Goal: Information Seeking & Learning: Learn about a topic

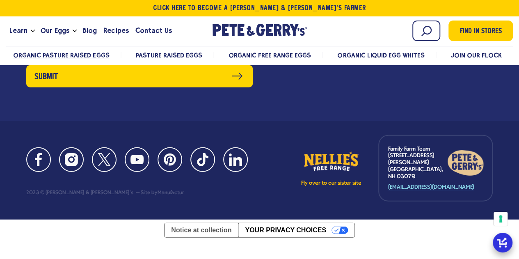
scroll to position [2543, 0]
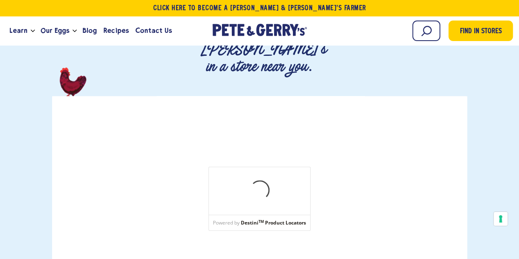
scroll to position [164, 0]
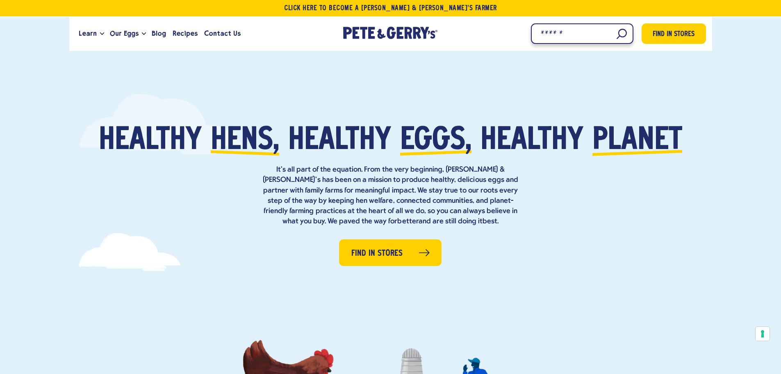
click at [617, 37] on input "Search" at bounding box center [582, 33] width 103 height 21
type input "**"
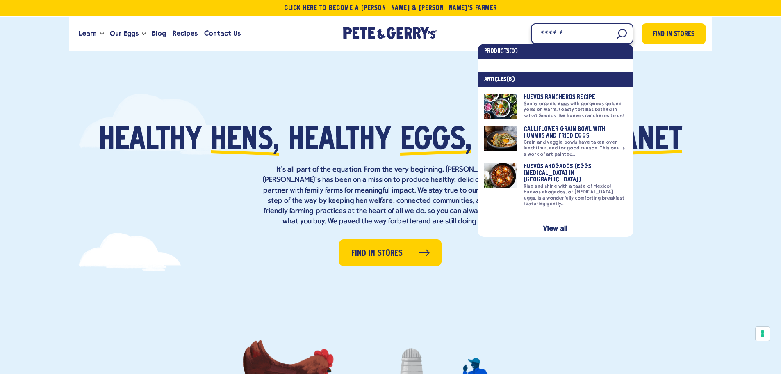
click at [610, 34] on input "Search" at bounding box center [582, 33] width 103 height 21
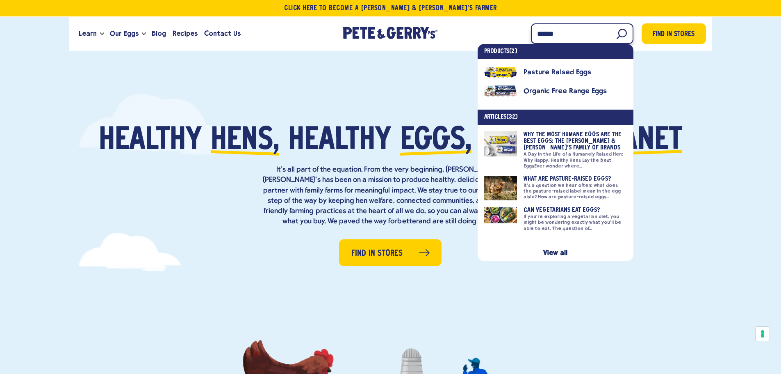
type input "******"
click at [564, 137] on link at bounding box center [555, 149] width 143 height 37
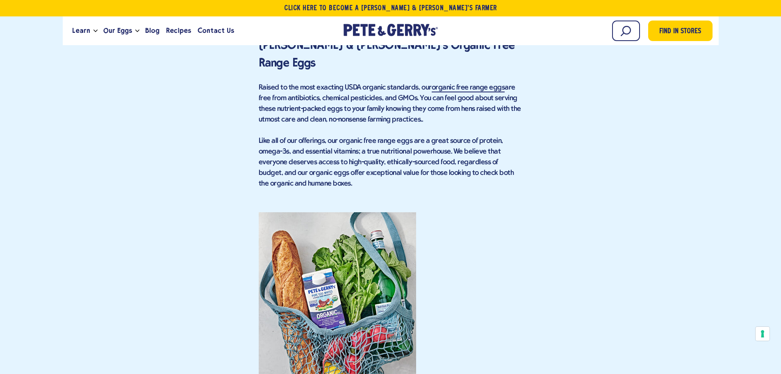
scroll to position [3241, 0]
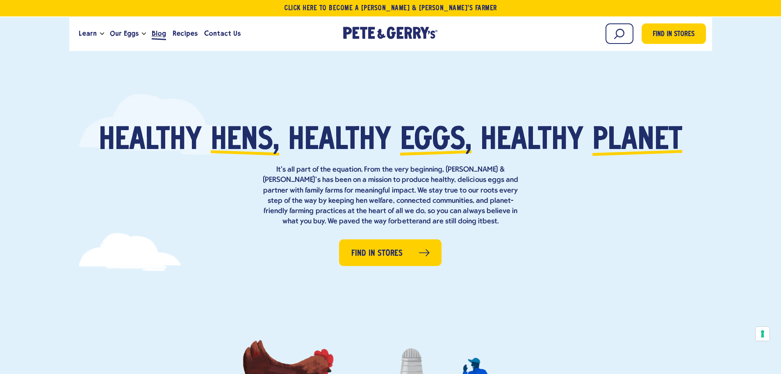
click at [157, 36] on span "Blog" at bounding box center [159, 33] width 14 height 10
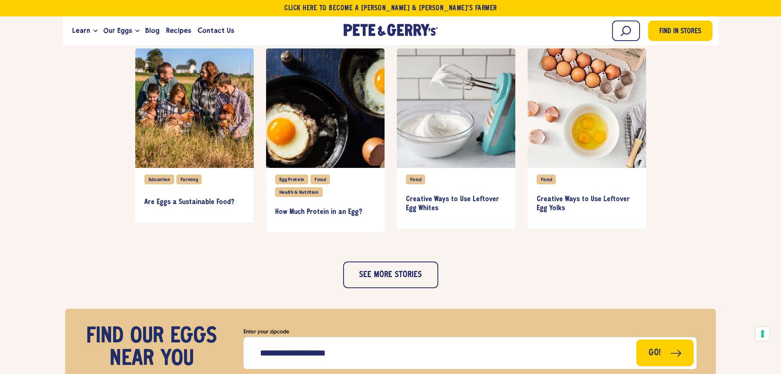
scroll to position [811, 0]
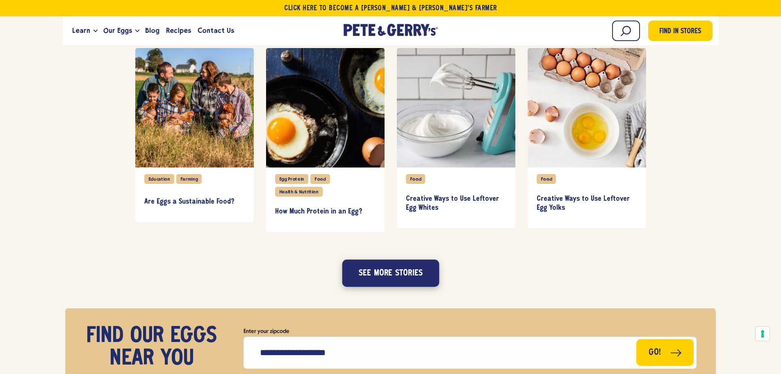
click at [380, 274] on button "See more stories" at bounding box center [390, 272] width 97 height 27
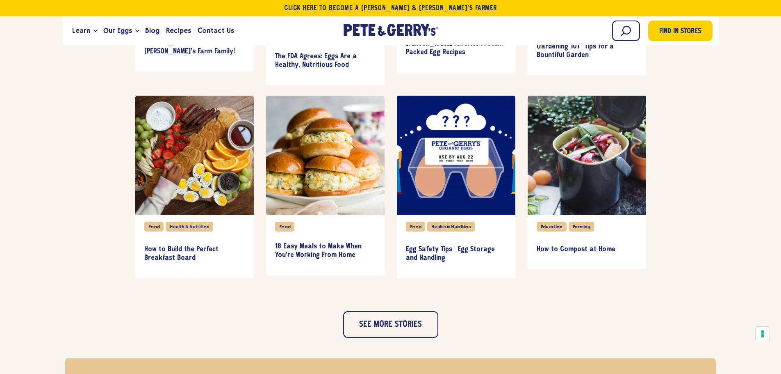
scroll to position [1157, 0]
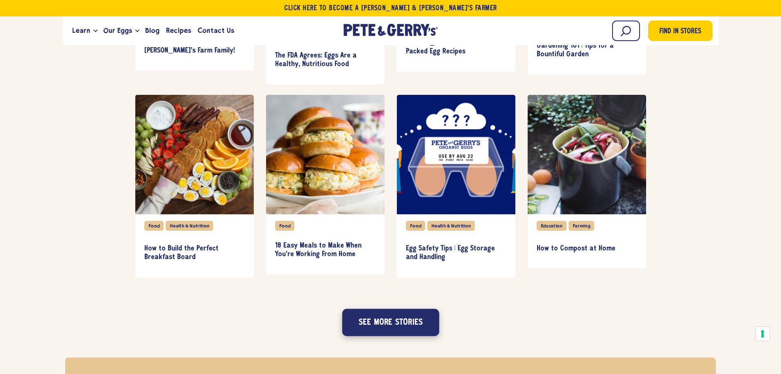
click at [401, 330] on button "See more stories" at bounding box center [390, 321] width 97 height 27
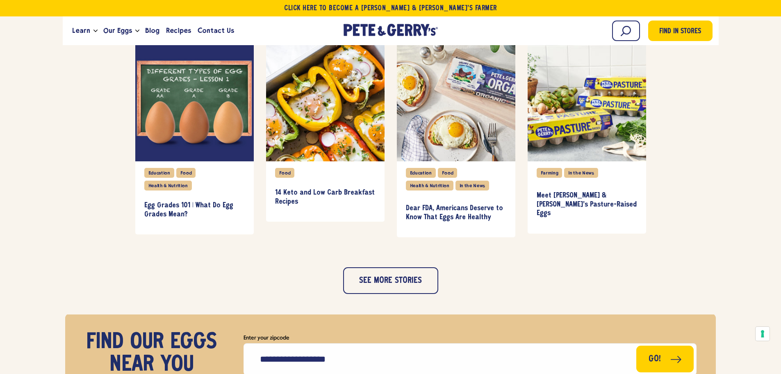
scroll to position [1606, 0]
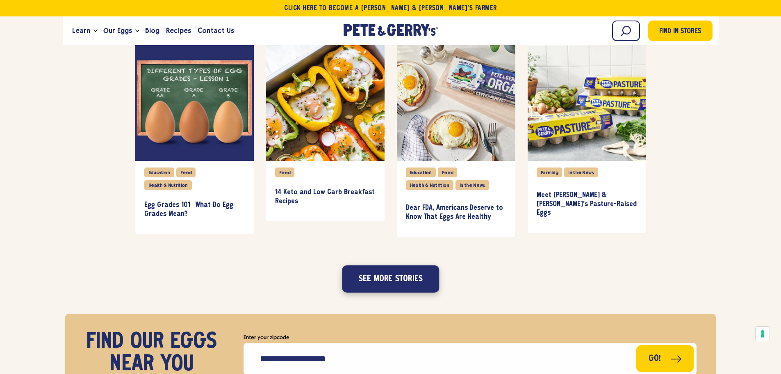
click at [400, 275] on button "See more stories" at bounding box center [390, 278] width 97 height 27
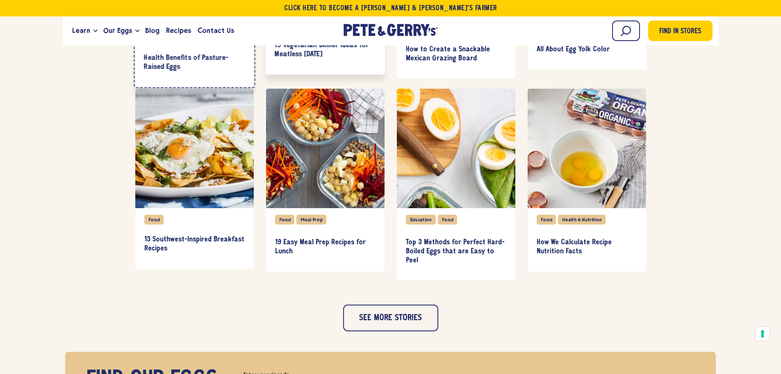
scroll to position [1955, 0]
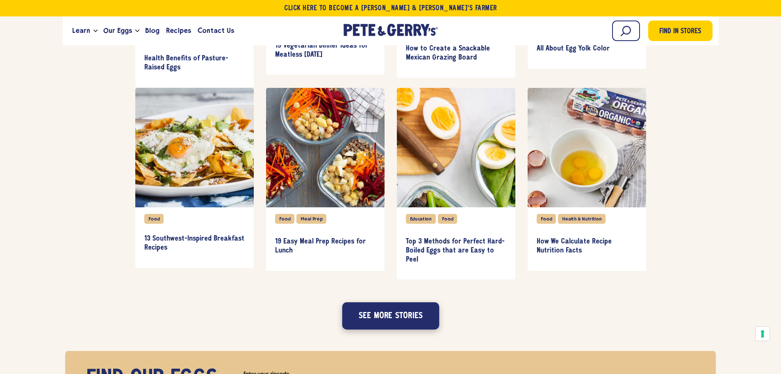
click at [414, 313] on button "See more stories" at bounding box center [390, 315] width 97 height 27
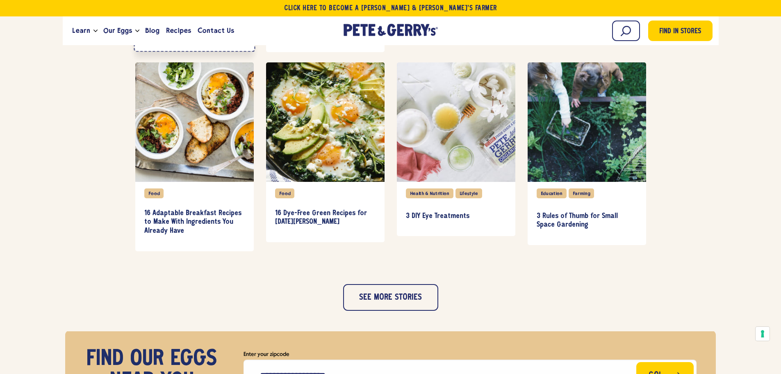
scroll to position [2364, 0]
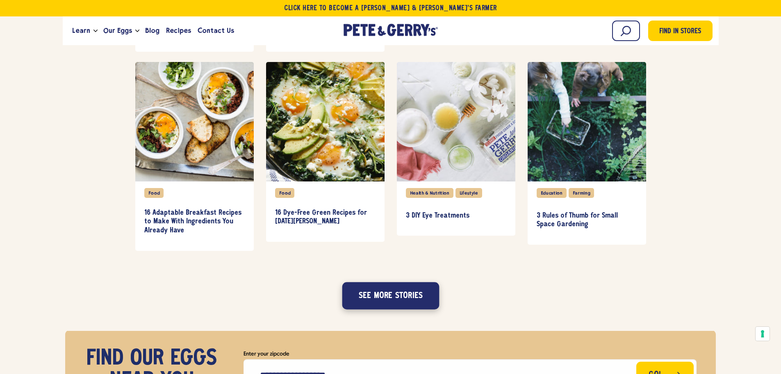
click at [405, 297] on button "See more stories" at bounding box center [390, 295] width 97 height 27
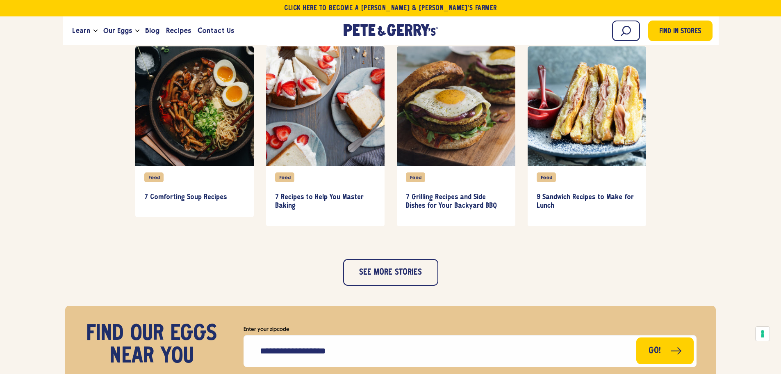
scroll to position [2779, 0]
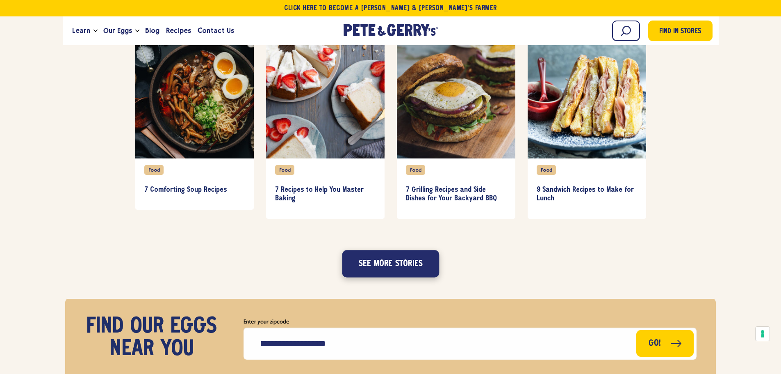
click at [399, 271] on button "See more stories" at bounding box center [390, 263] width 97 height 27
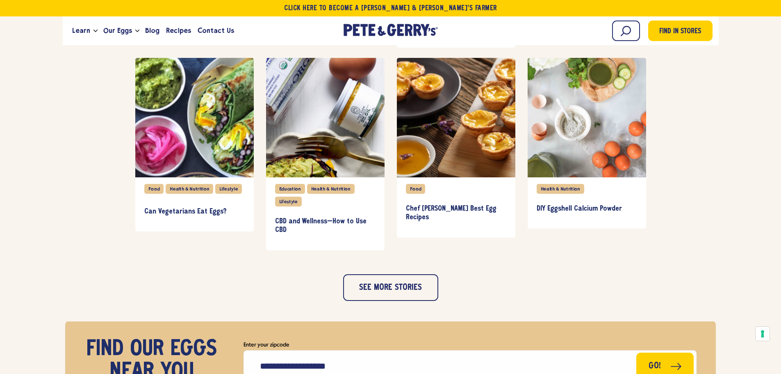
scroll to position [3189, 0]
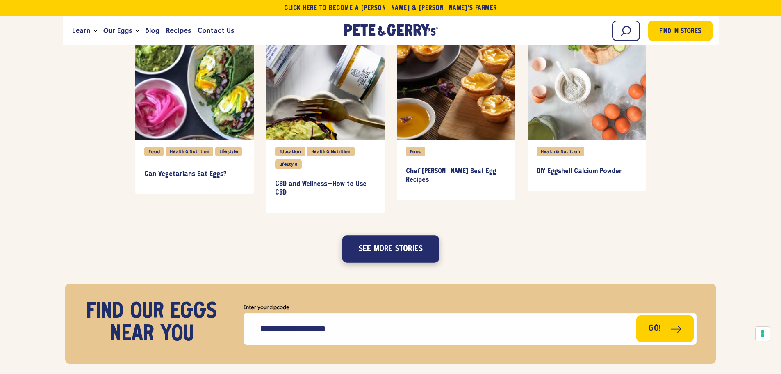
click at [370, 251] on button "See more stories" at bounding box center [390, 248] width 97 height 27
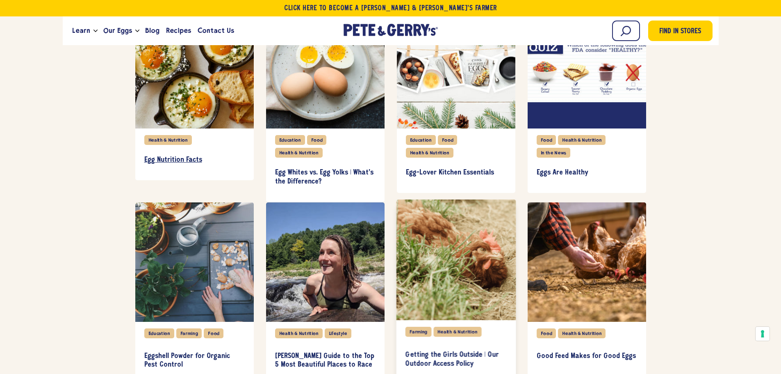
scroll to position [3517, 0]
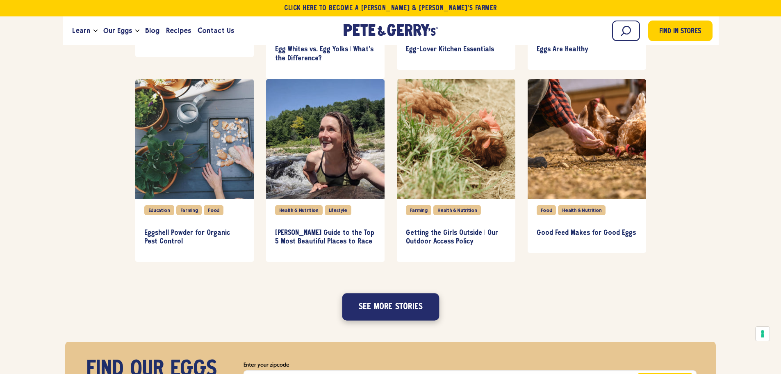
click at [380, 307] on button "See more stories" at bounding box center [390, 306] width 97 height 27
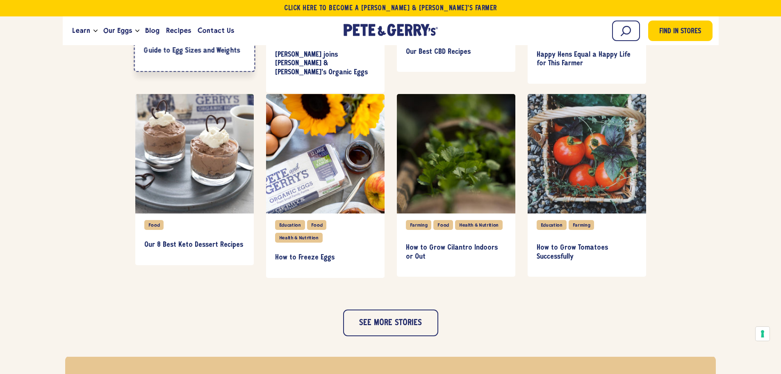
scroll to position [3927, 0]
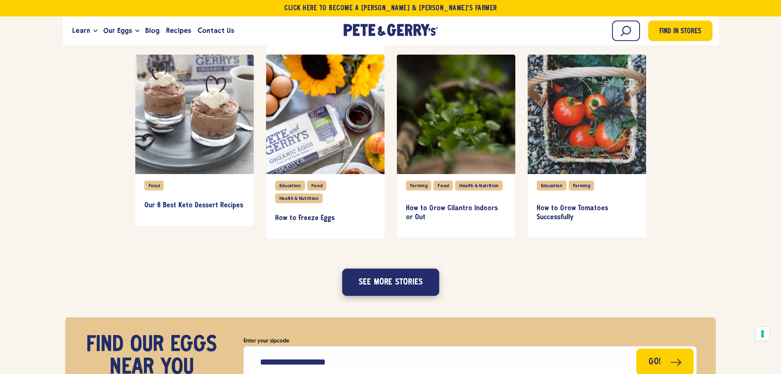
click at [405, 277] on button "See more stories" at bounding box center [390, 281] width 97 height 27
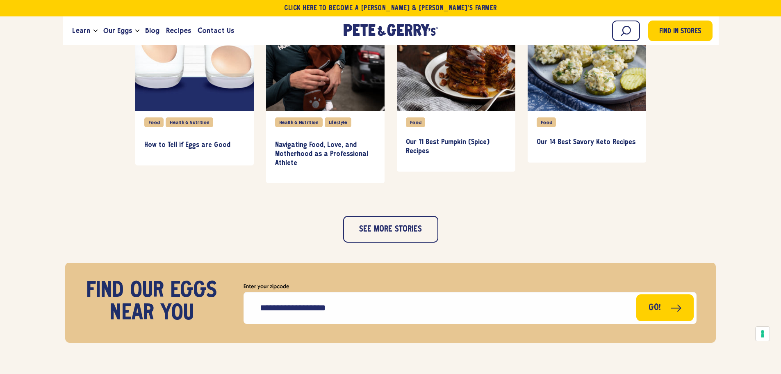
scroll to position [4378, 0]
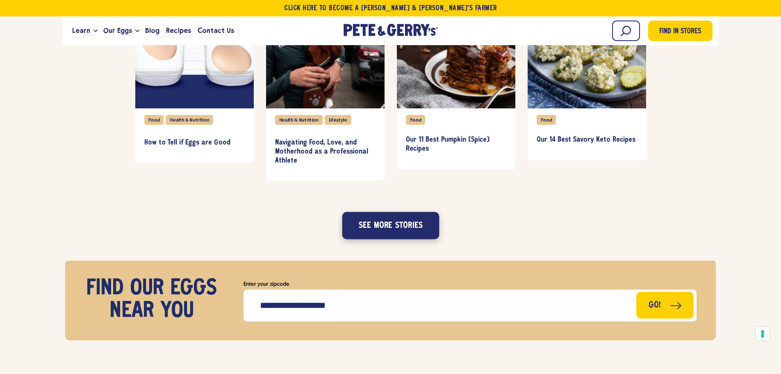
drag, startPoint x: 367, startPoint y: 224, endPoint x: 391, endPoint y: 212, distance: 26.8
click at [367, 224] on button "See more stories" at bounding box center [390, 225] width 97 height 27
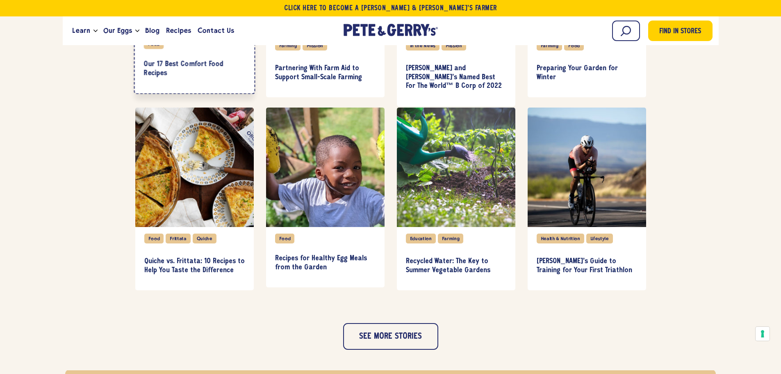
scroll to position [4696, 0]
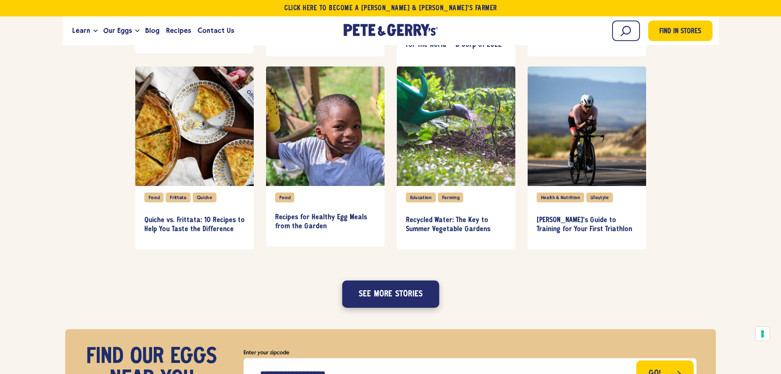
click at [410, 297] on button "See more stories" at bounding box center [390, 294] width 97 height 27
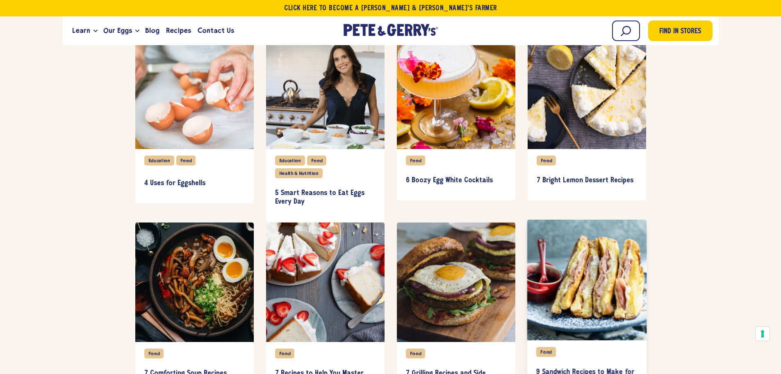
scroll to position [2522, 0]
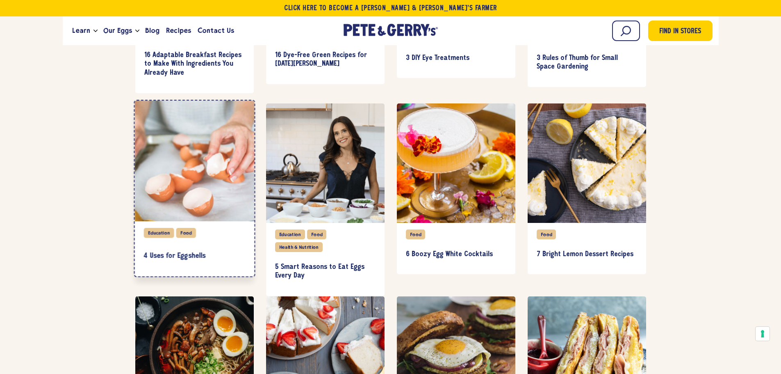
click at [172, 242] on div "Education Food" at bounding box center [194, 236] width 101 height 16
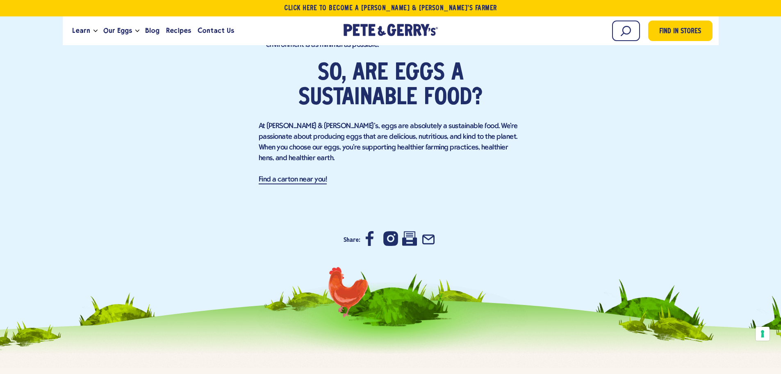
scroll to position [1801, 0]
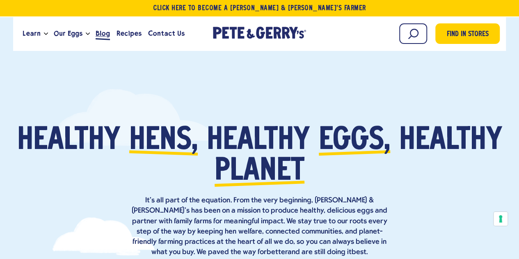
click at [100, 34] on span "Blog" at bounding box center [103, 33] width 14 height 10
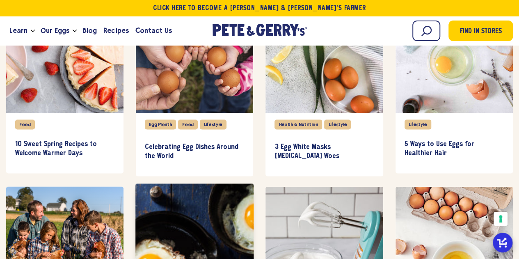
scroll to position [574, 0]
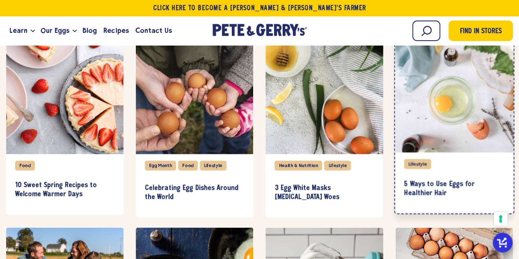
click at [443, 126] on div "item" at bounding box center [454, 92] width 119 height 121
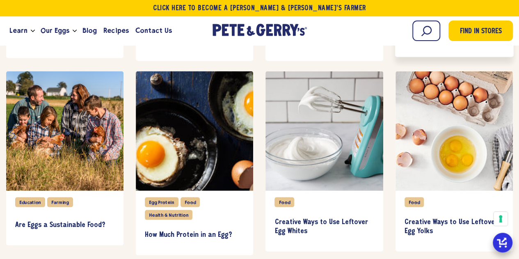
scroll to position [784, 0]
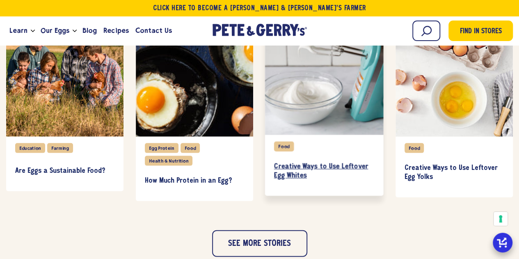
click at [295, 163] on h3 "Creative Ways to Use Leftover Egg Whites" at bounding box center [324, 171] width 100 height 18
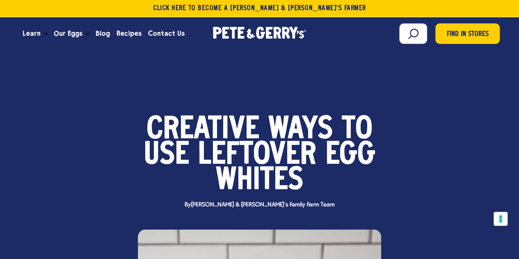
click at [231, 144] on span "Leftover" at bounding box center [257, 155] width 118 height 25
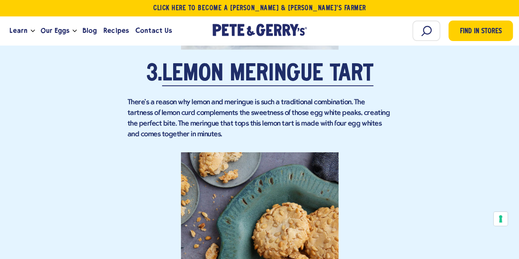
scroll to position [1477, 0]
